Goal: Information Seeking & Learning: Learn about a topic

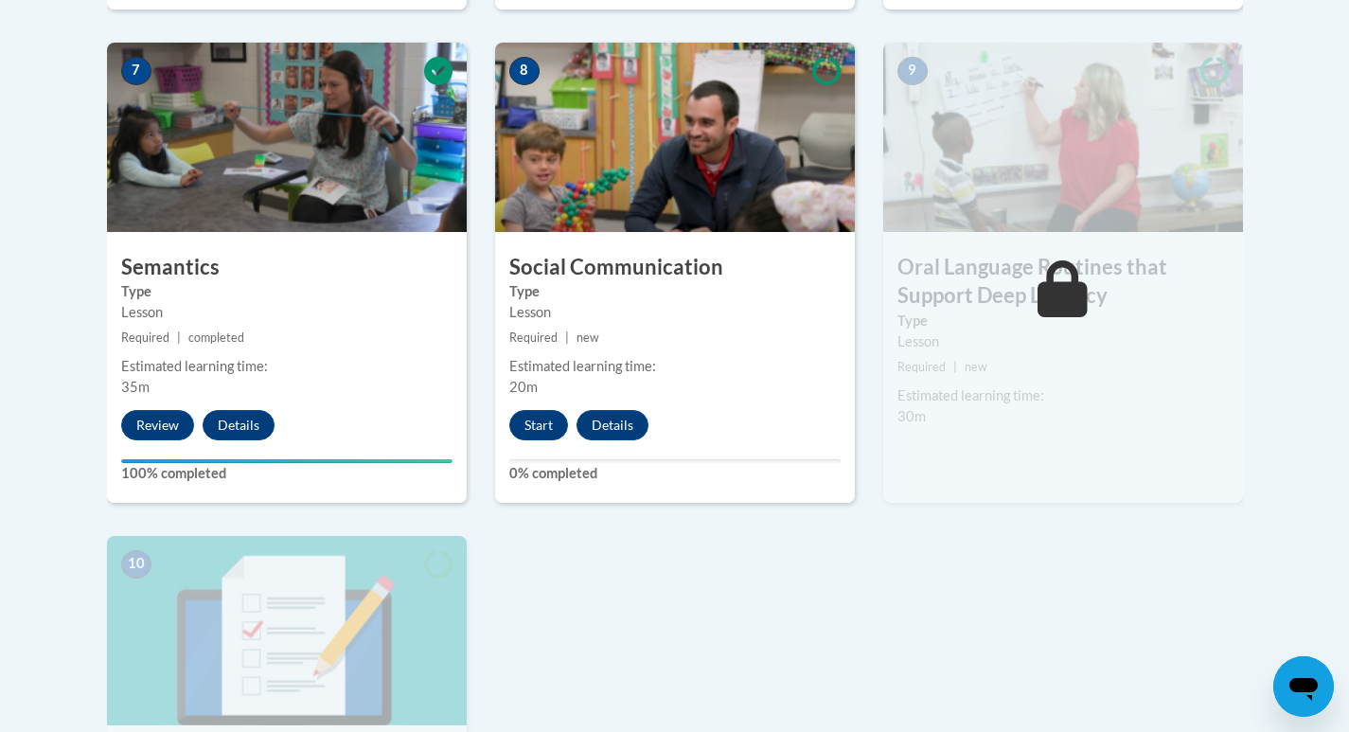
scroll to position [1704, 0]
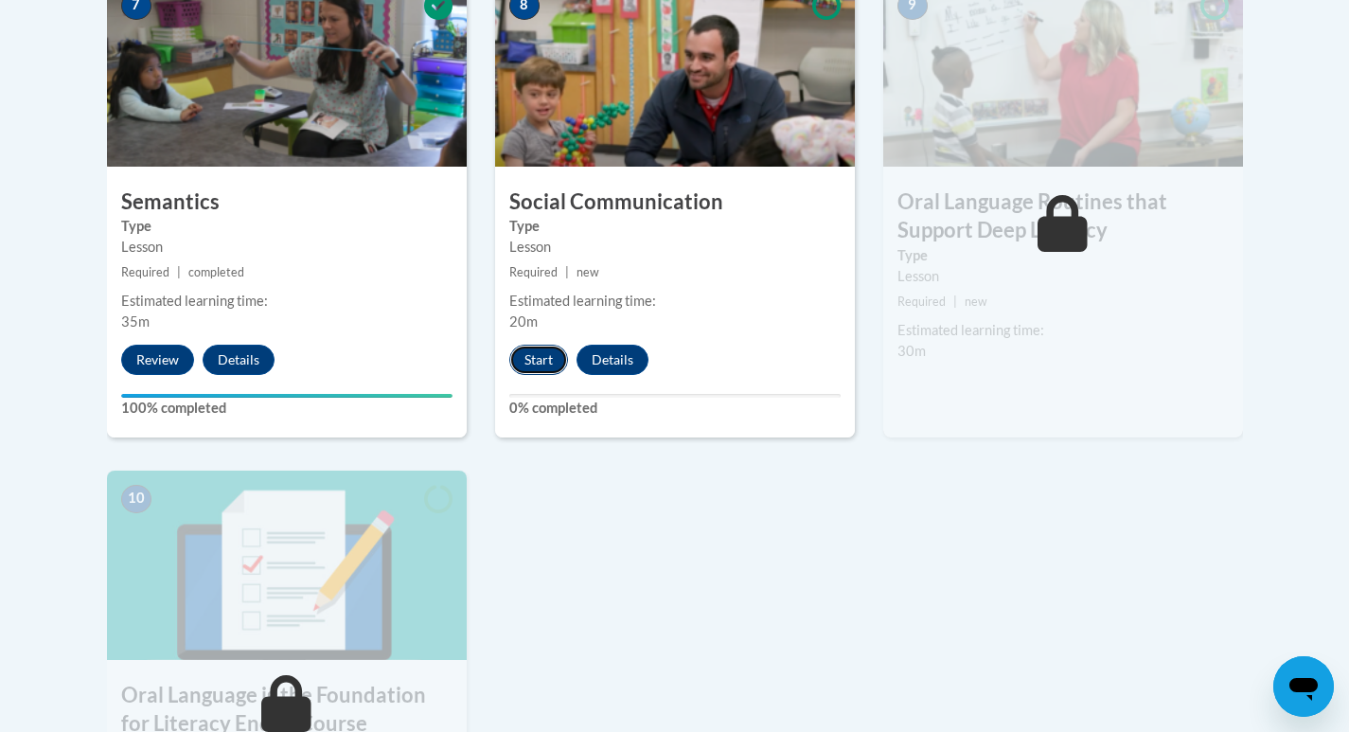
click at [534, 345] on button "Start" at bounding box center [538, 360] width 59 height 30
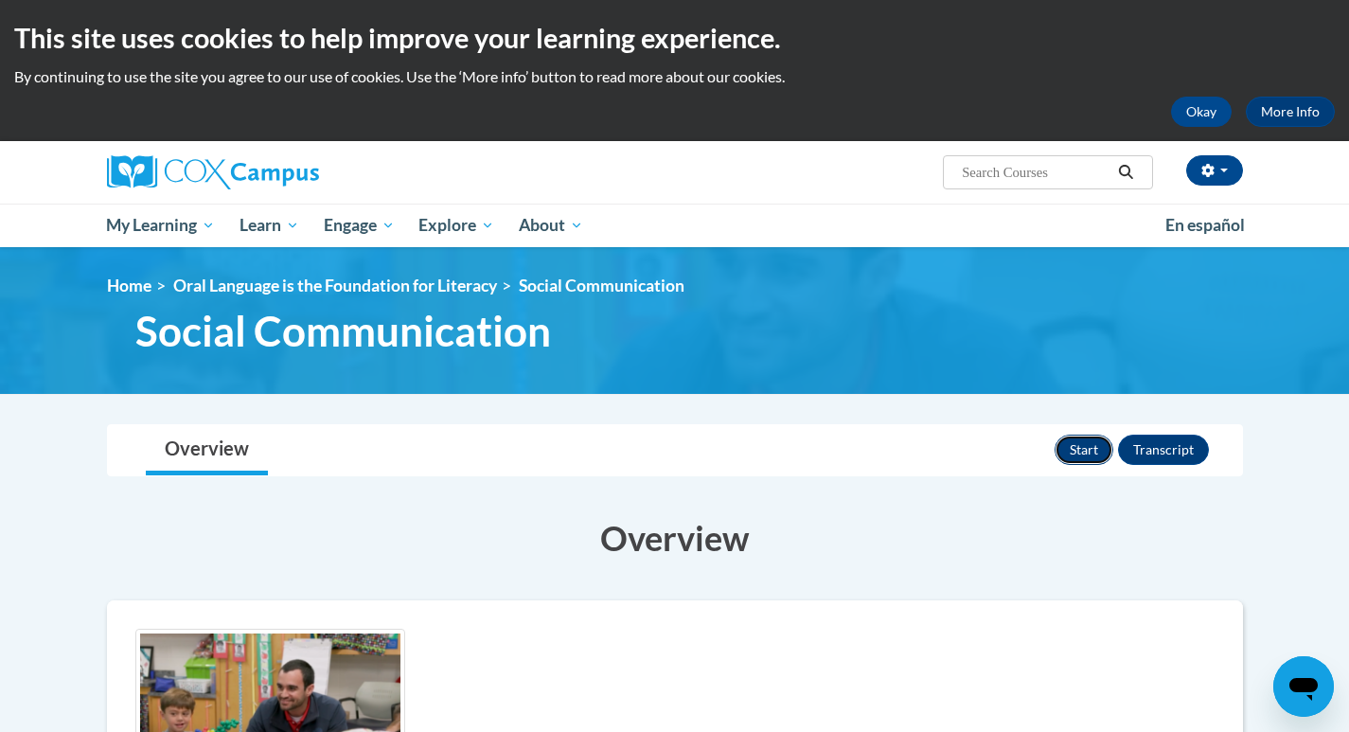
click at [1076, 441] on button "Start" at bounding box center [1083, 449] width 59 height 30
